Goal: Manage account settings

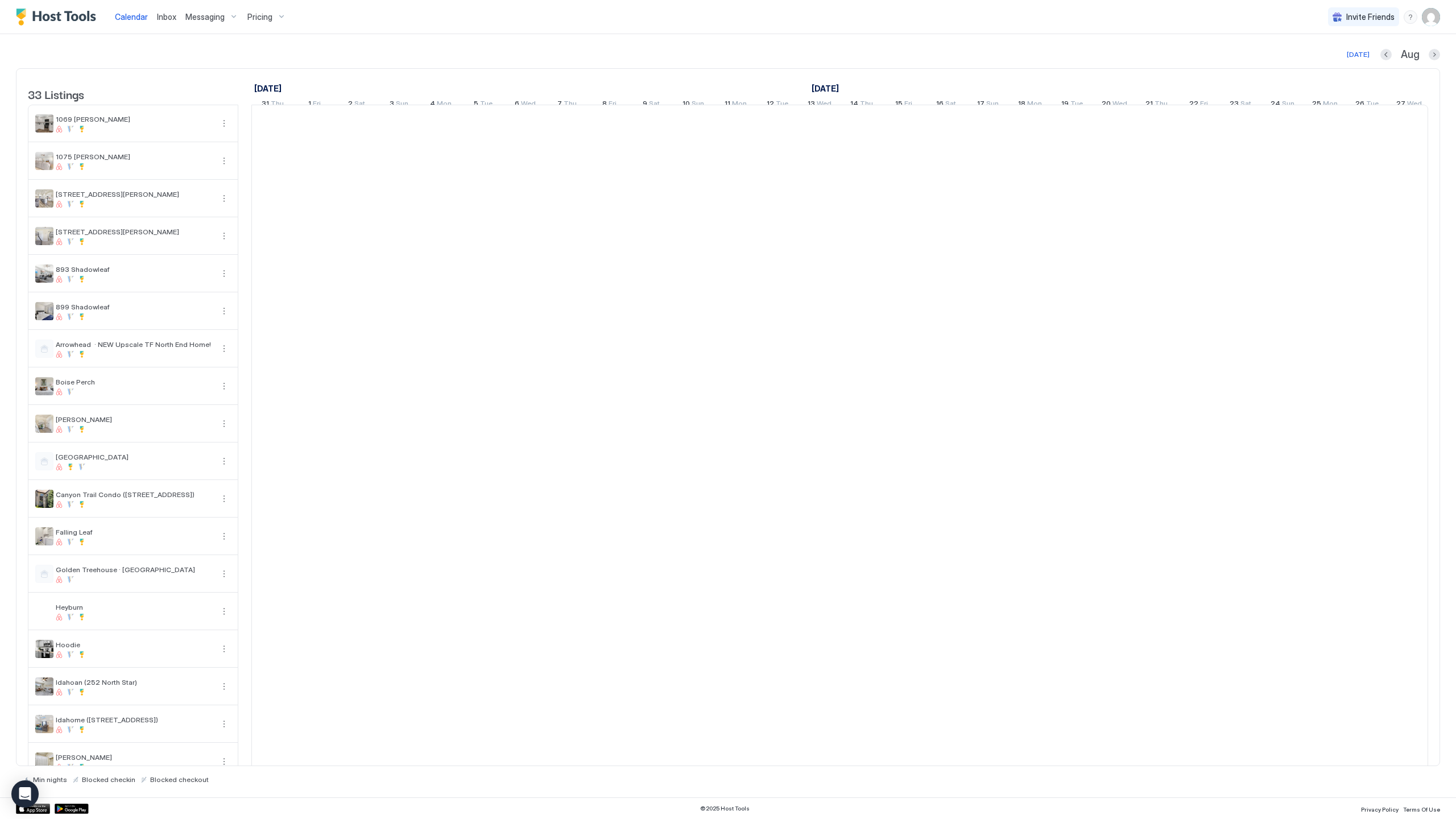
scroll to position [0, 632]
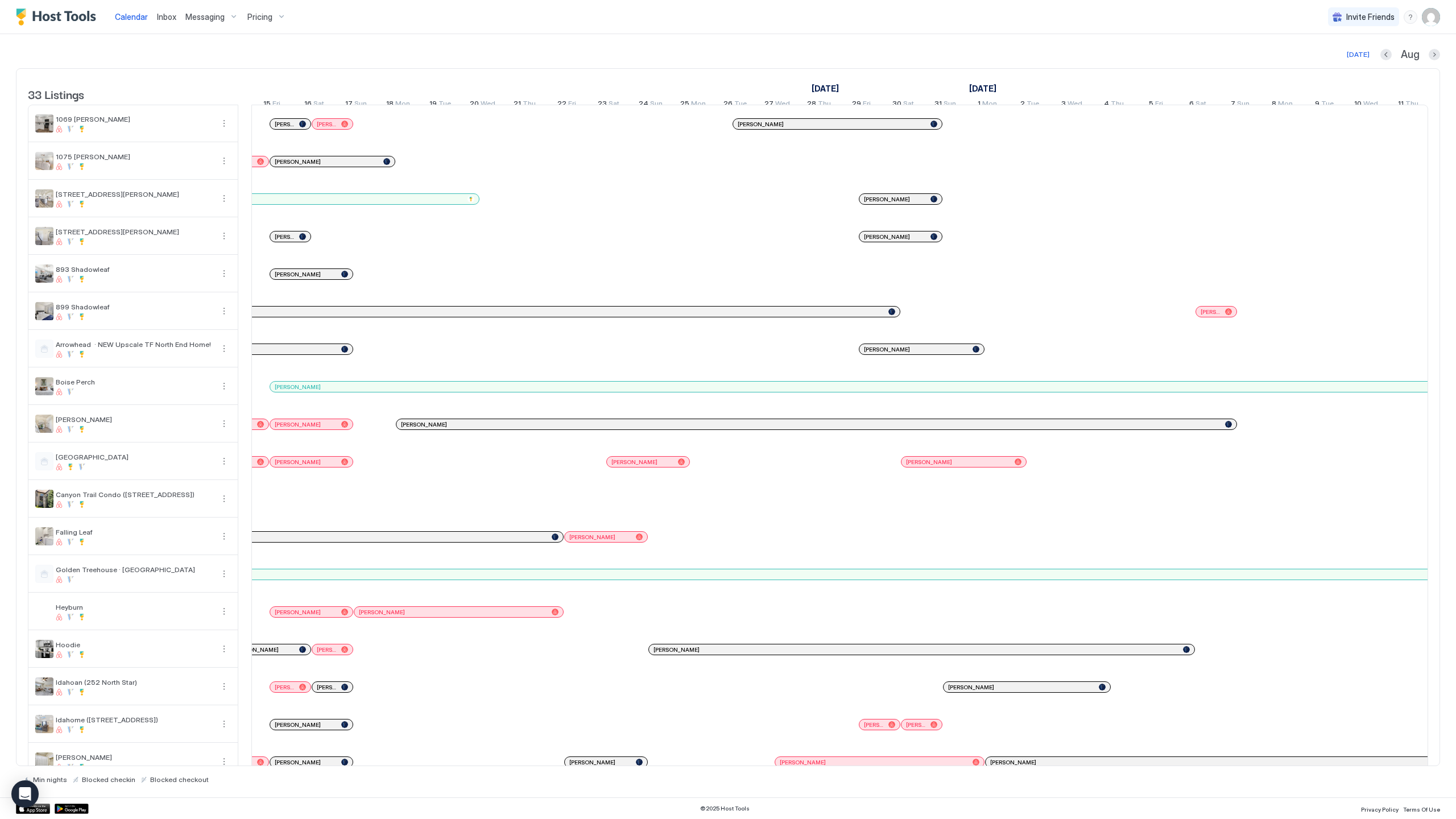
click at [1432, 16] on img "User profile" at bounding box center [1431, 17] width 18 height 18
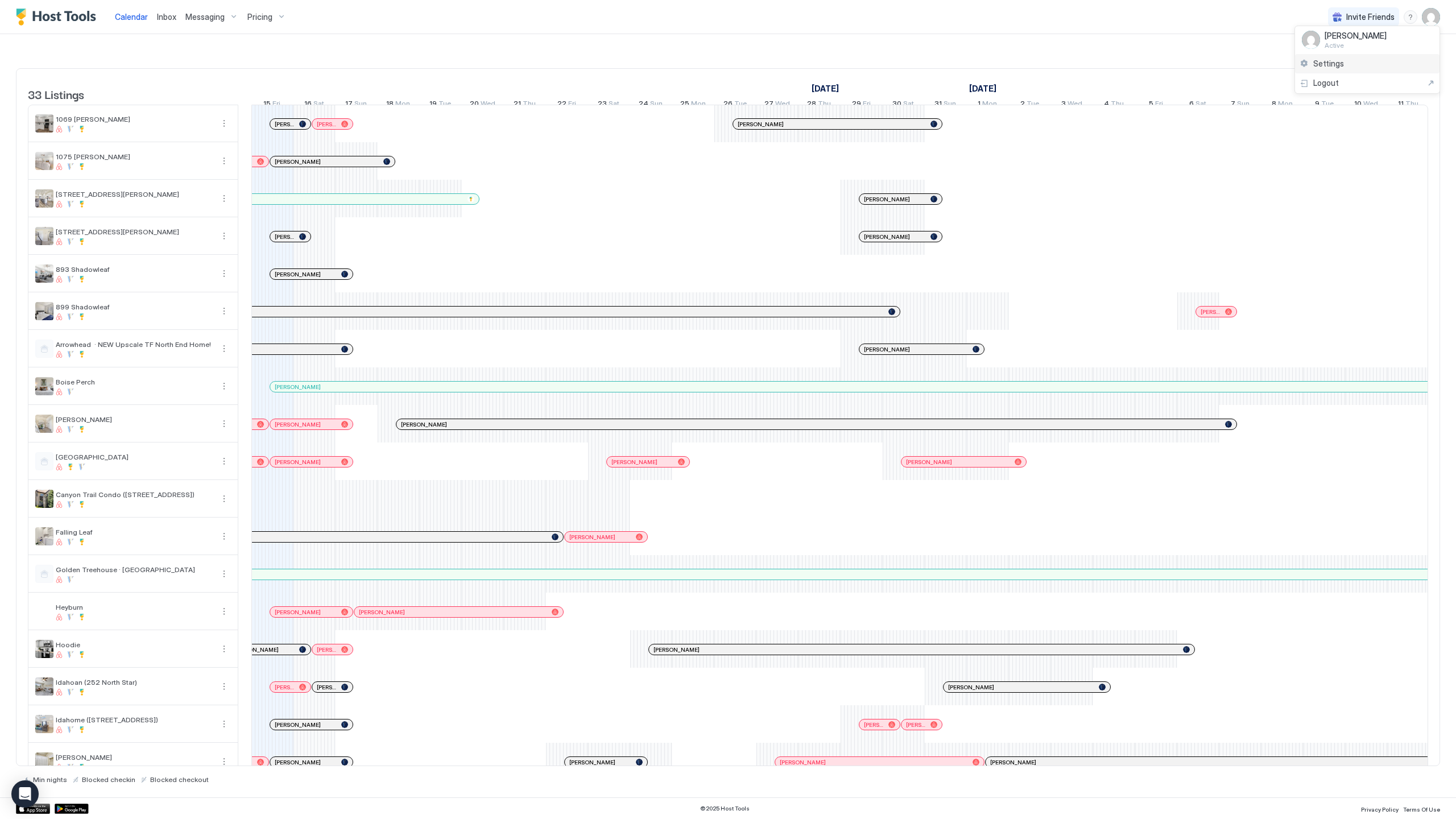
click at [1367, 68] on div "Settings" at bounding box center [1367, 63] width 145 height 20
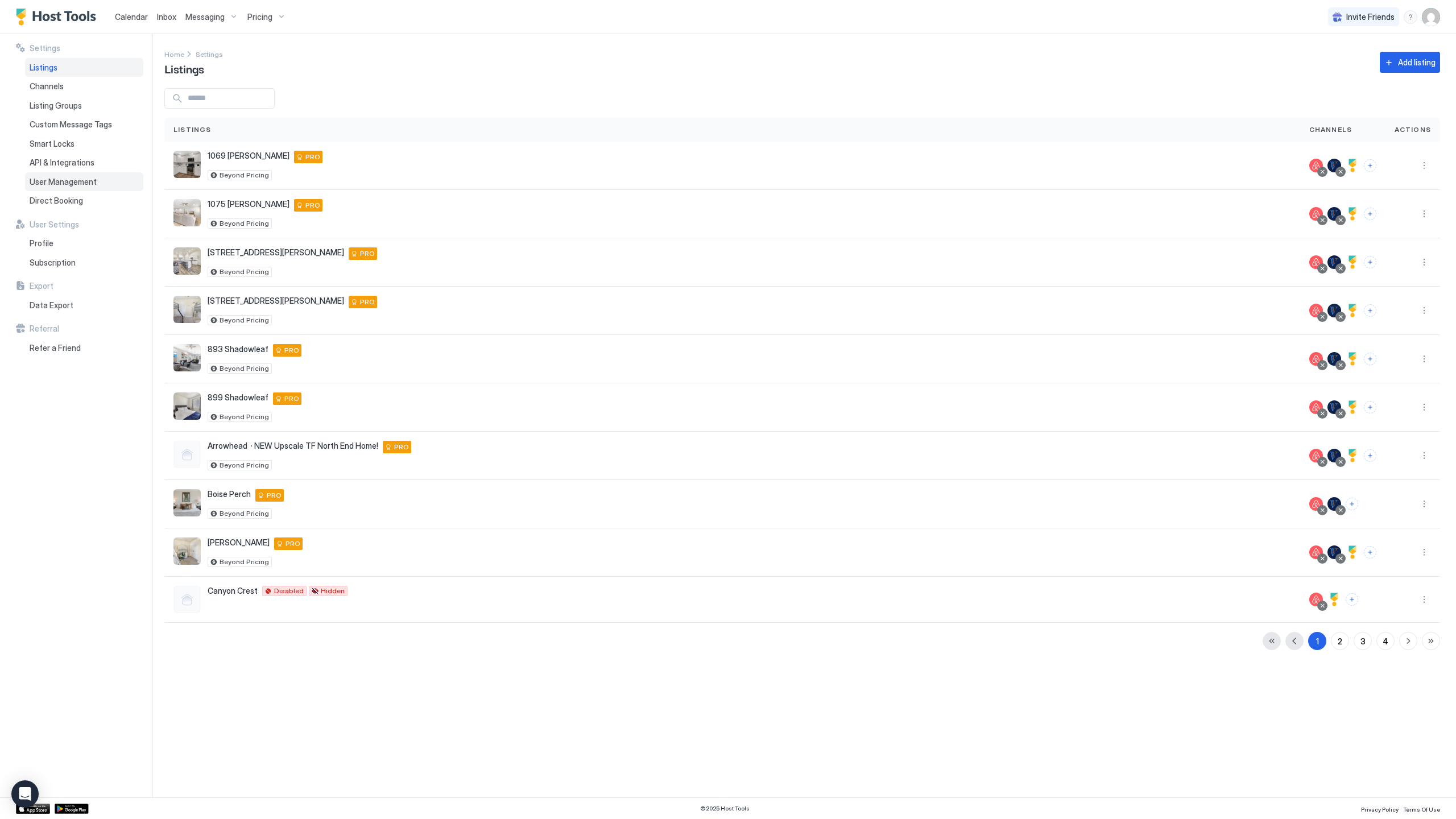
click at [85, 183] on span "User Management" at bounding box center [63, 182] width 67 height 10
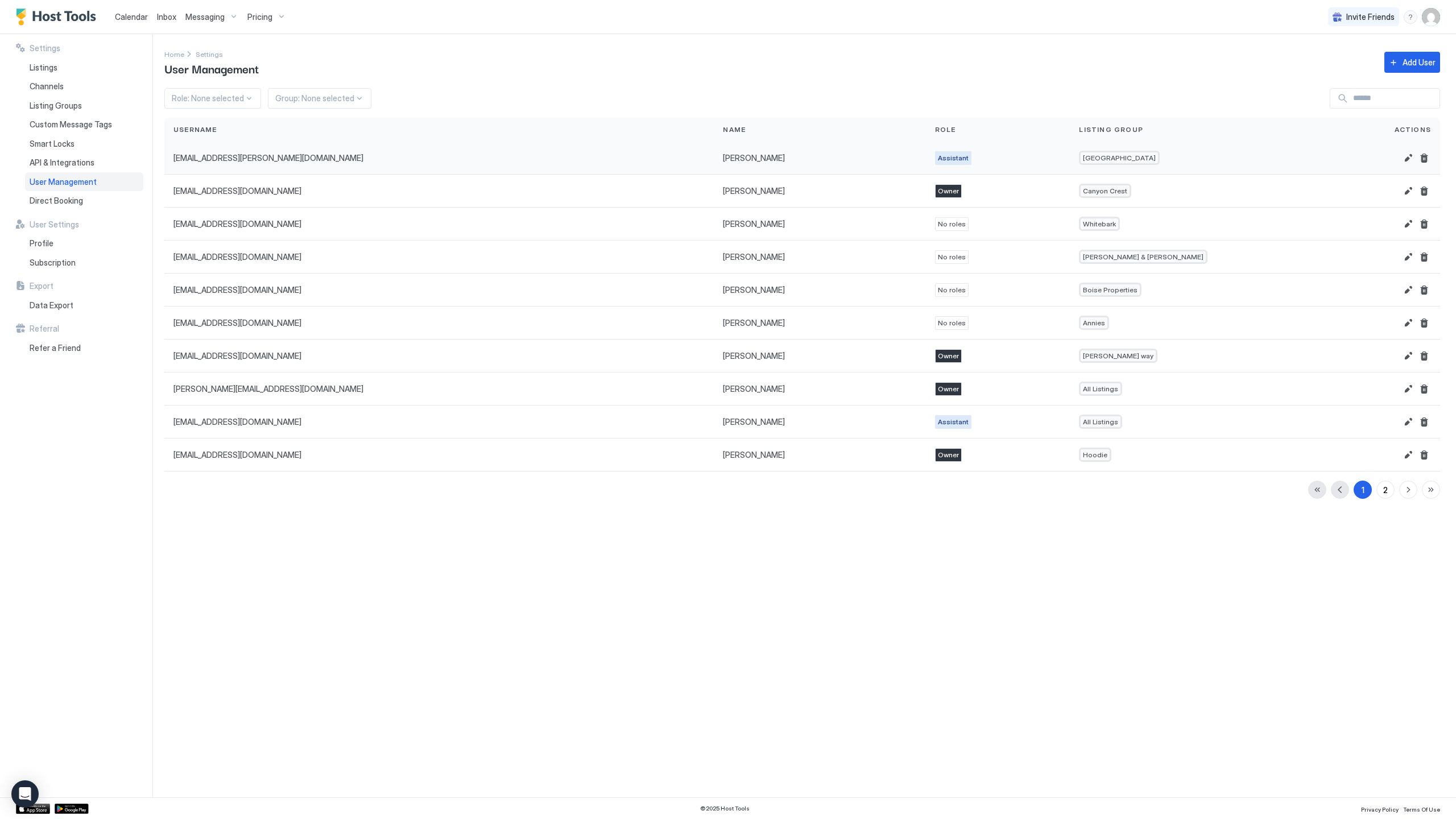
click at [938, 156] on span "Assistant" at bounding box center [953, 157] width 30 height 10
click at [1410, 157] on button "Edit" at bounding box center [1408, 157] width 13 height 13
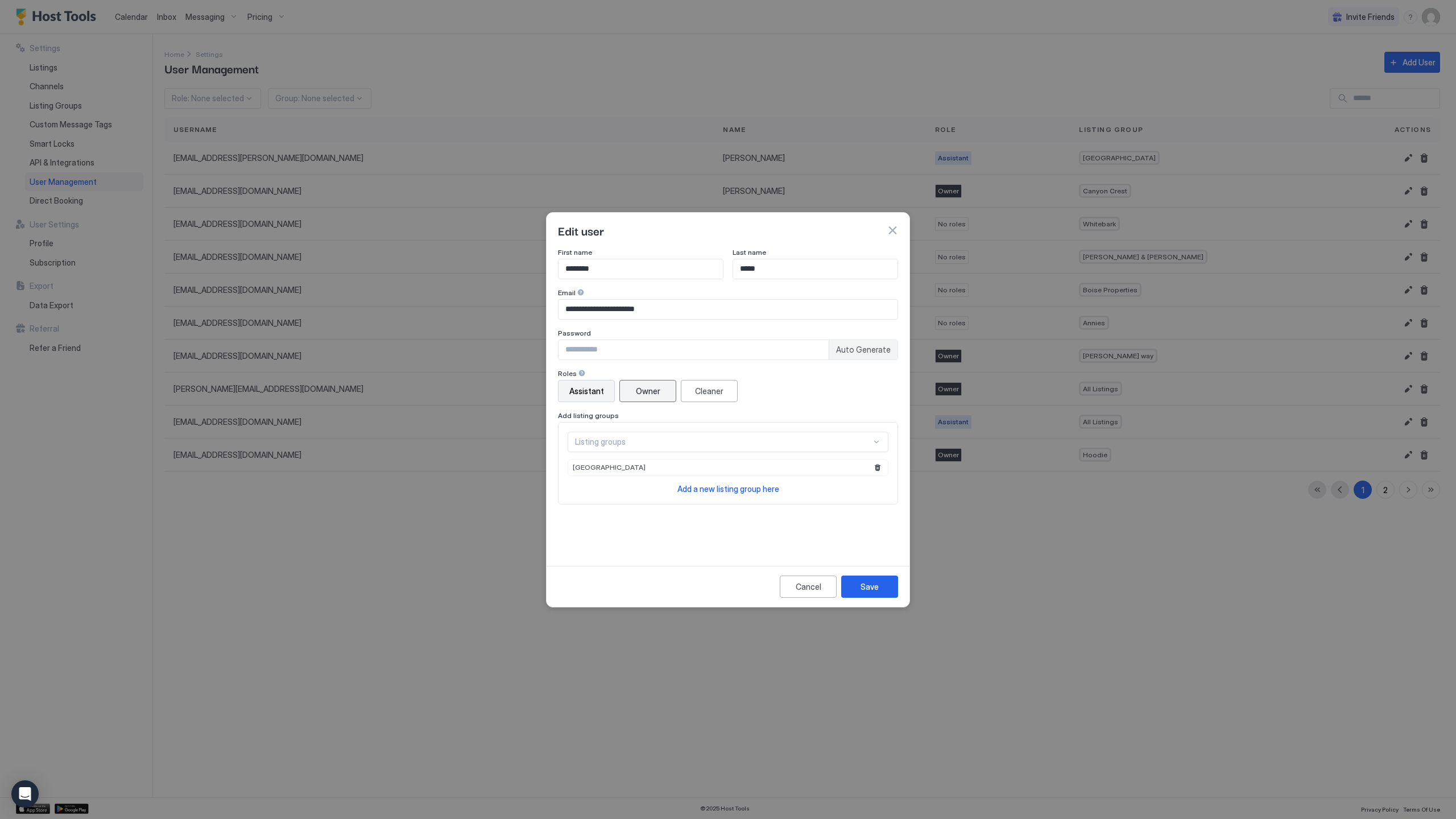
click at [643, 389] on div "Owner" at bounding box center [648, 391] width 24 height 12
click at [877, 590] on div "Save" at bounding box center [869, 586] width 18 height 12
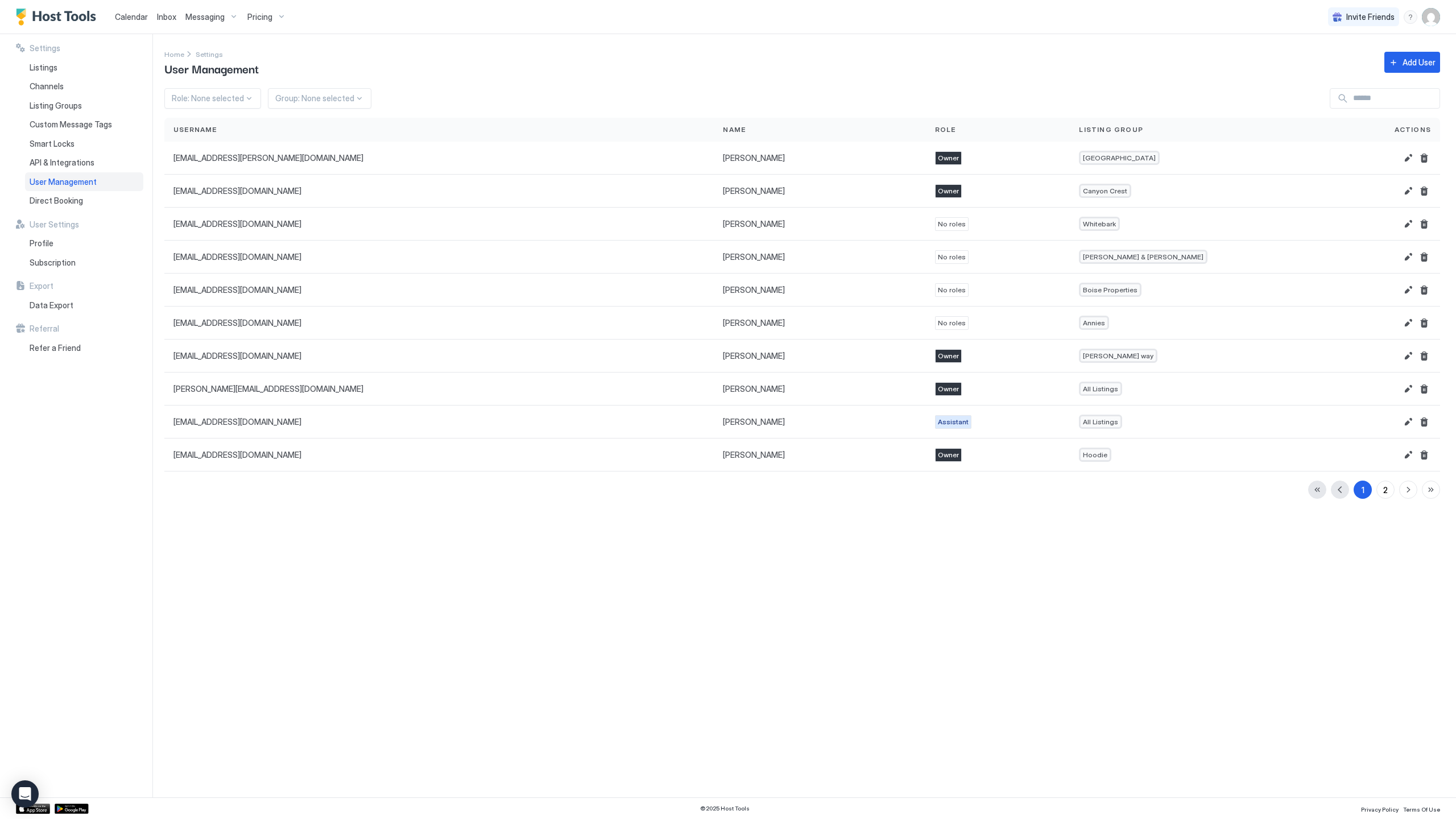
click at [1435, 22] on img "User profile" at bounding box center [1431, 17] width 18 height 18
click at [1397, 83] on div "Logout" at bounding box center [1367, 82] width 135 height 10
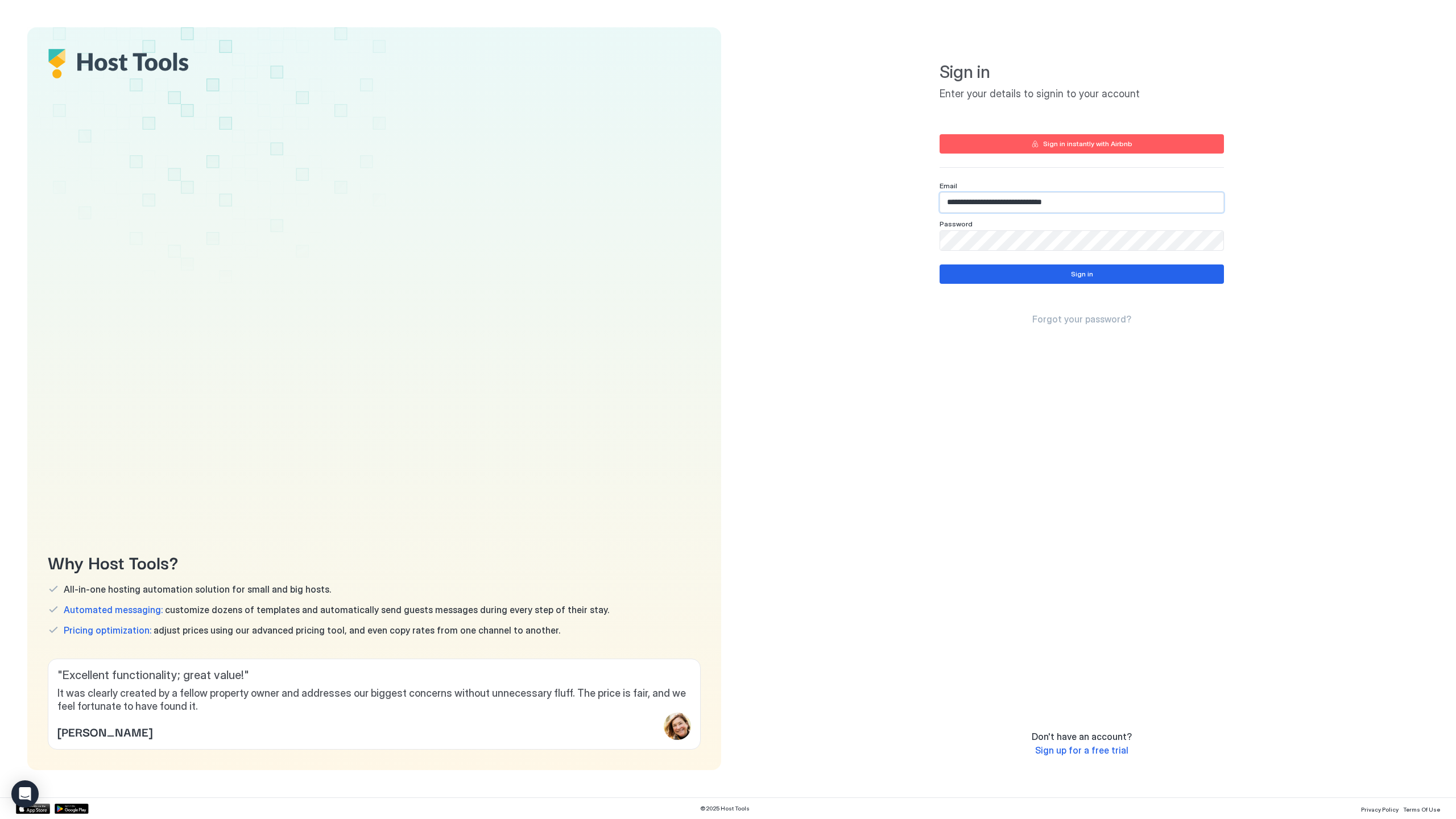
drag, startPoint x: 1120, startPoint y: 204, endPoint x: 619, endPoint y: 185, distance: 501.4
click at [619, 185] on div "Why Host Tools? All-in-one hosting automation solution for small and big hosts.…" at bounding box center [728, 399] width 1401 height 743
type input "**********"
click at [766, 216] on div "**********" at bounding box center [1082, 399] width 694 height 743
click at [1054, 273] on button "Sign in" at bounding box center [1082, 274] width 284 height 20
